Goal: Task Accomplishment & Management: Manage account settings

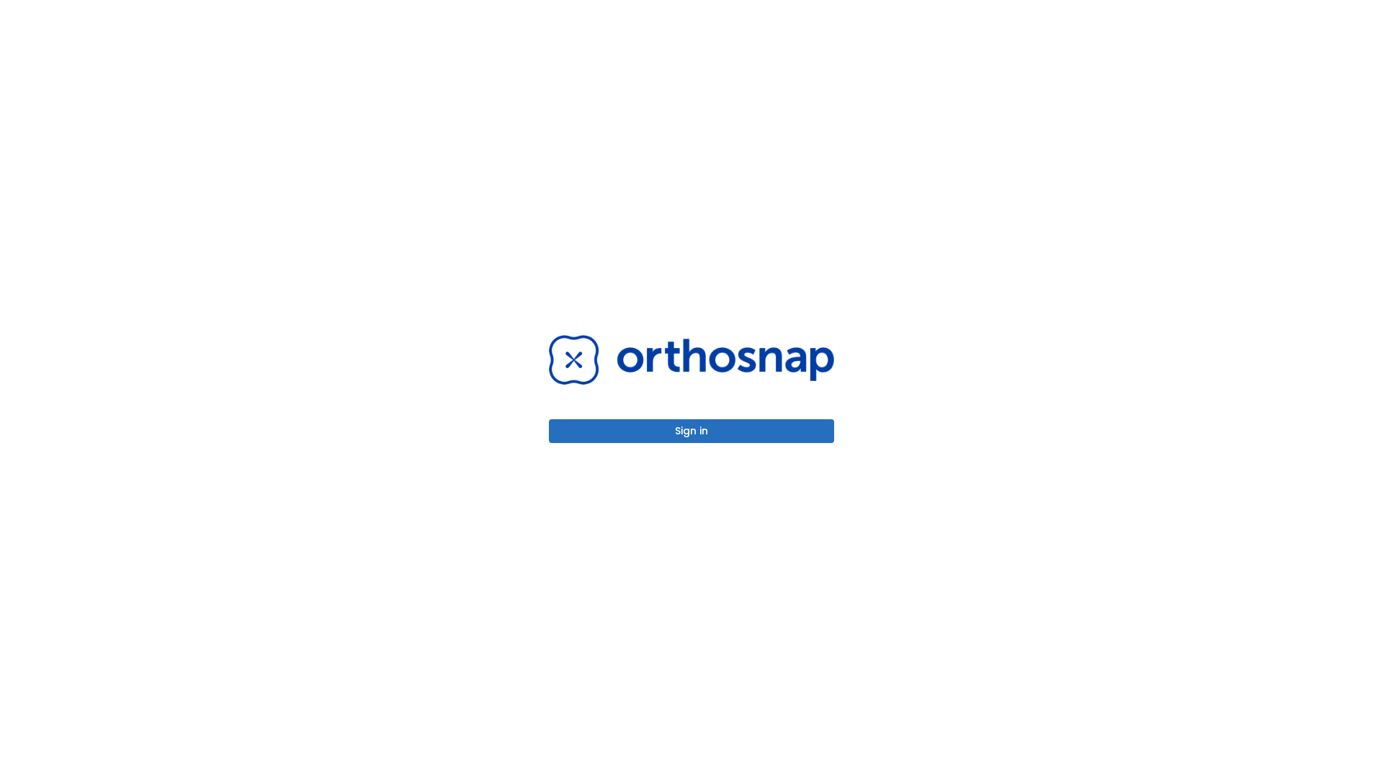
click at [691, 431] on button "Sign in" at bounding box center [691, 431] width 285 height 24
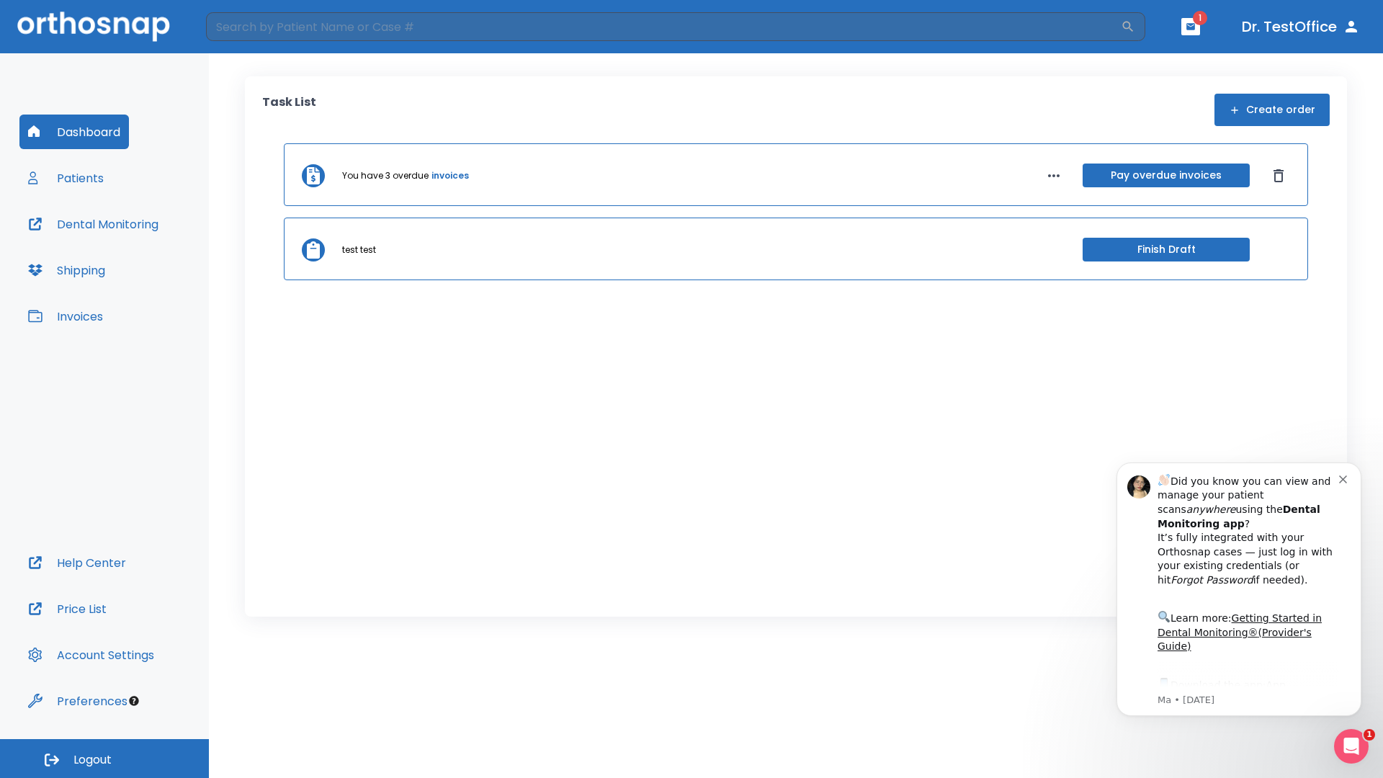
click at [104, 758] on span "Logout" at bounding box center [92, 760] width 38 height 16
